Goal: Navigation & Orientation: Find specific page/section

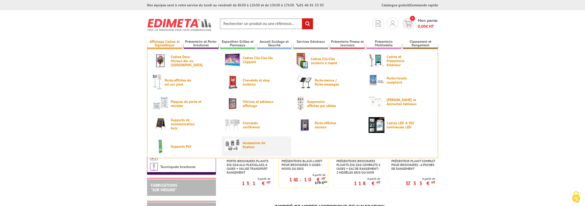
click at [246, 144] on span "Accessoires de fixation" at bounding box center [258, 145] width 31 height 8
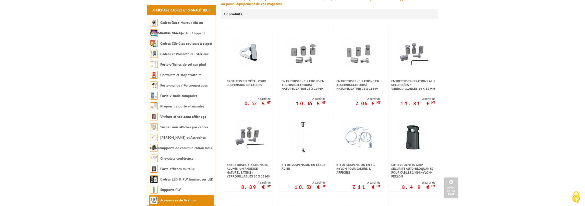
scroll to position [77, 0]
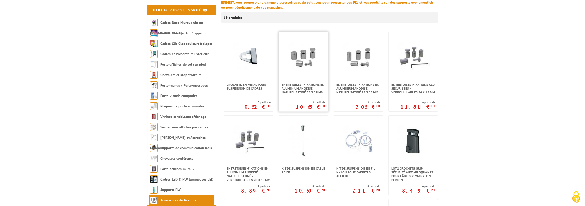
click at [299, 57] on img at bounding box center [304, 58] width 36 height 36
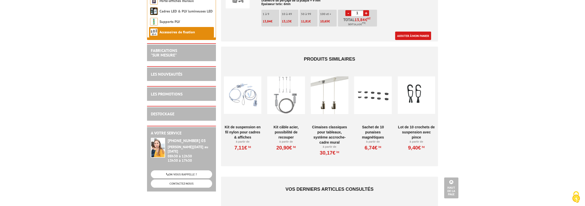
scroll to position [230, 0]
click at [283, 103] on div at bounding box center [286, 94] width 38 height 51
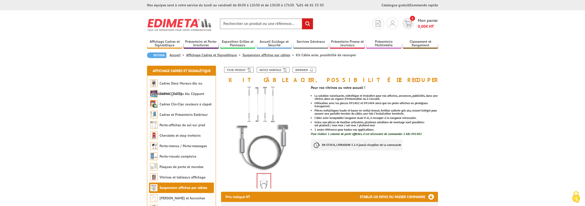
click at [215, 56] on link "Affichage Cadres et Signalétique" at bounding box center [214, 55] width 56 height 5
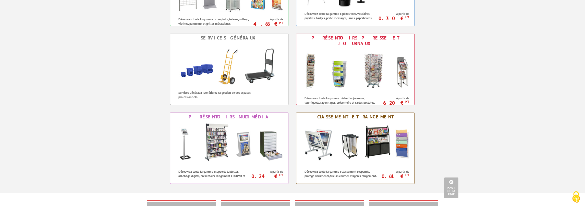
scroll to position [179, 0]
